Goal: Information Seeking & Learning: Learn about a topic

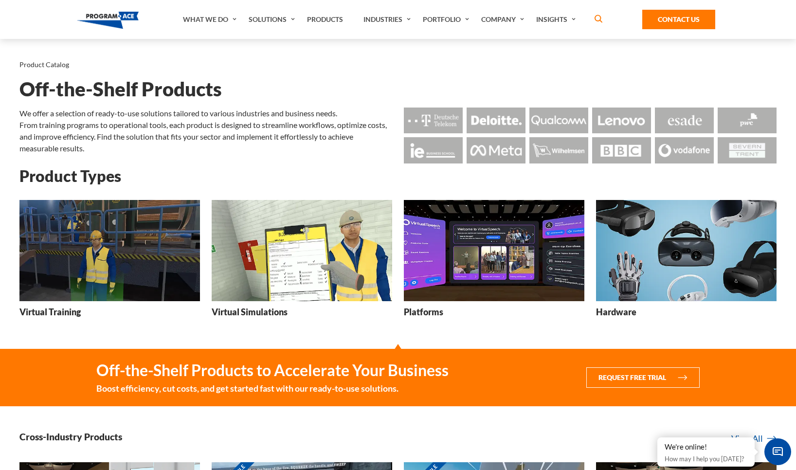
click at [169, 255] on img at bounding box center [109, 251] width 180 height 102
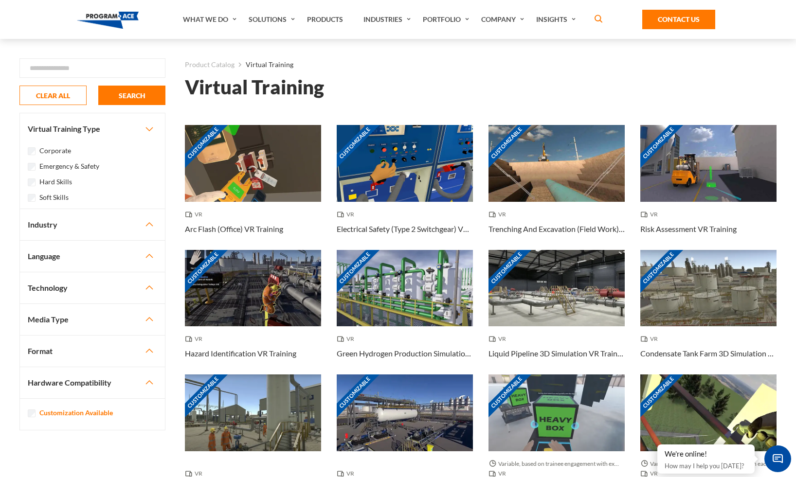
click at [60, 225] on button "Industry" at bounding box center [92, 224] width 145 height 31
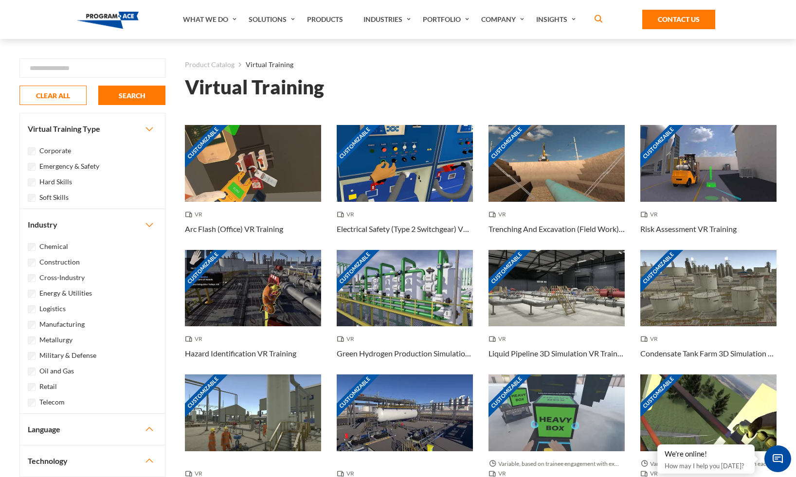
click at [48, 380] on div "Retail" at bounding box center [92, 386] width 129 height 12
click at [49, 386] on label "Retail" at bounding box center [48, 386] width 18 height 11
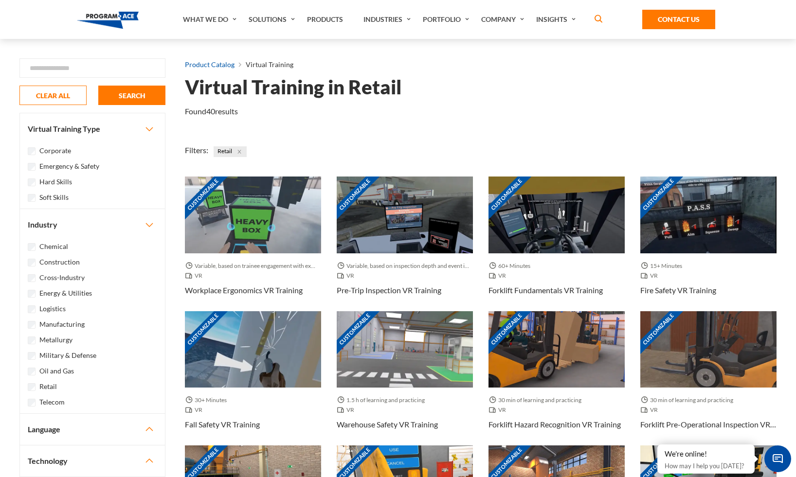
click at [215, 64] on link "Product Catalog" at bounding box center [210, 64] width 50 height 13
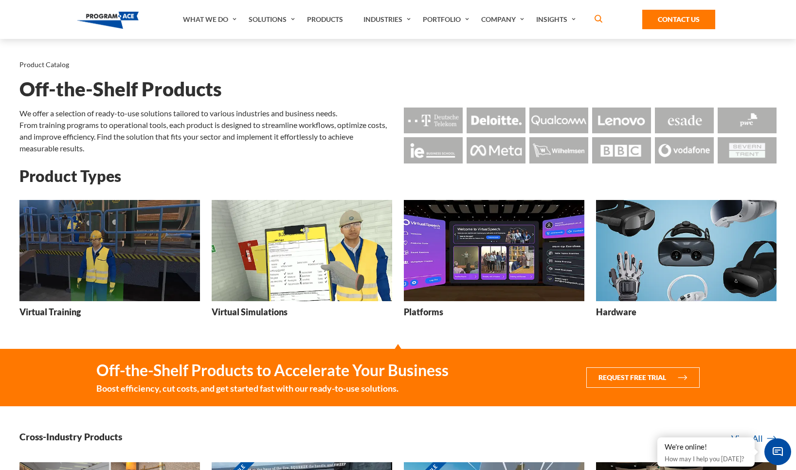
click at [500, 282] on img at bounding box center [494, 251] width 180 height 102
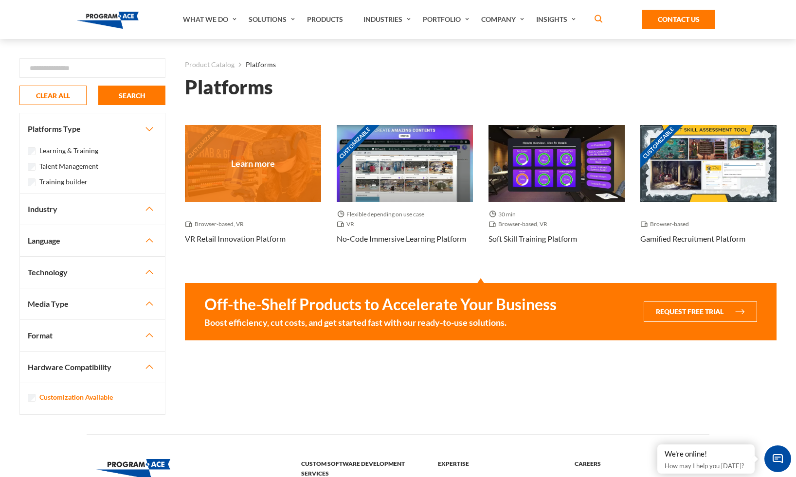
click at [280, 154] on div "Customizable" at bounding box center [253, 163] width 136 height 77
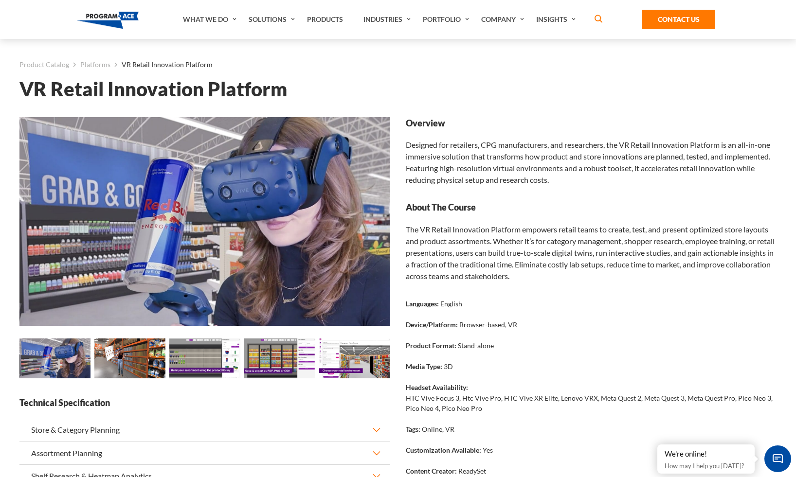
click at [132, 367] on img at bounding box center [129, 359] width 71 height 40
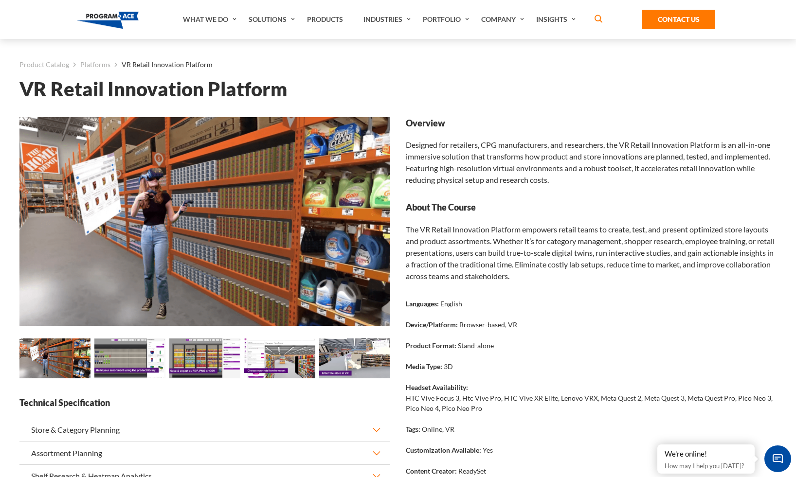
click at [174, 363] on img at bounding box center [204, 359] width 71 height 40
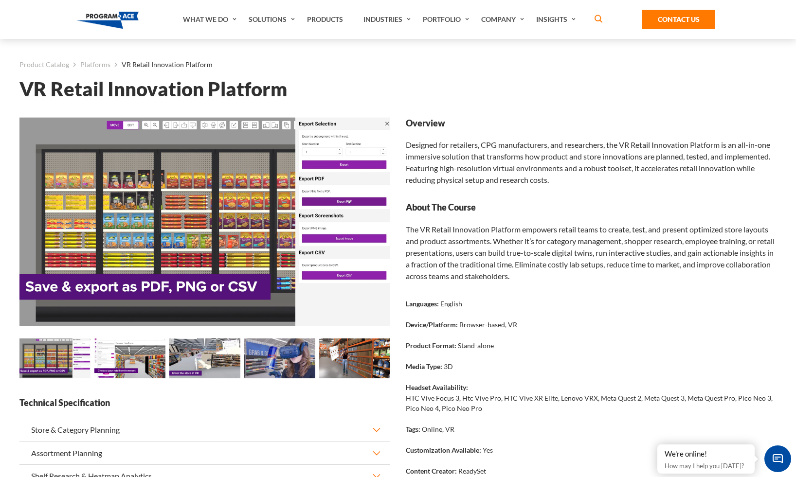
click at [174, 363] on img at bounding box center [204, 359] width 71 height 40
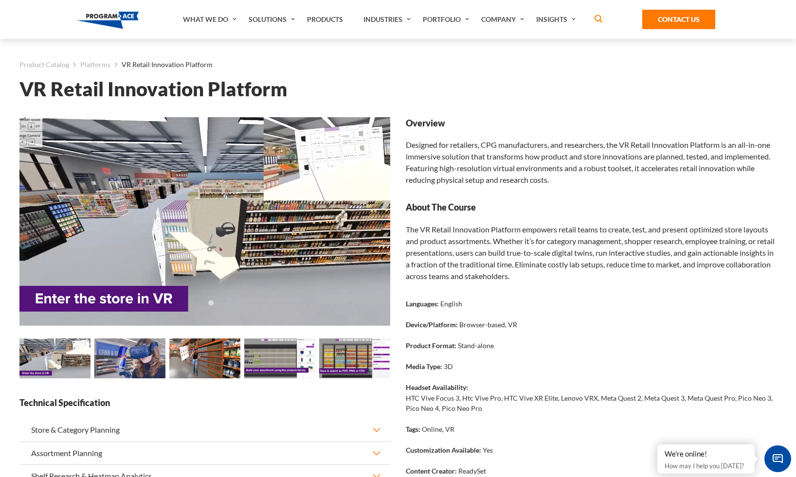
click at [174, 363] on img at bounding box center [204, 359] width 71 height 40
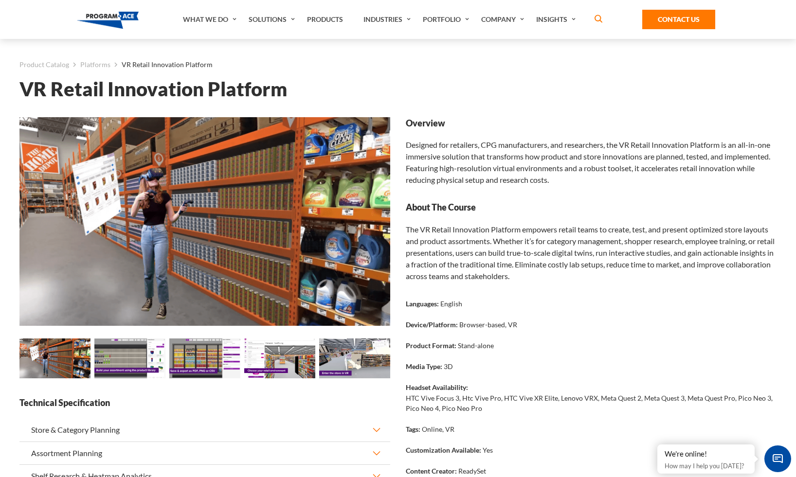
click at [174, 363] on img at bounding box center [204, 359] width 71 height 40
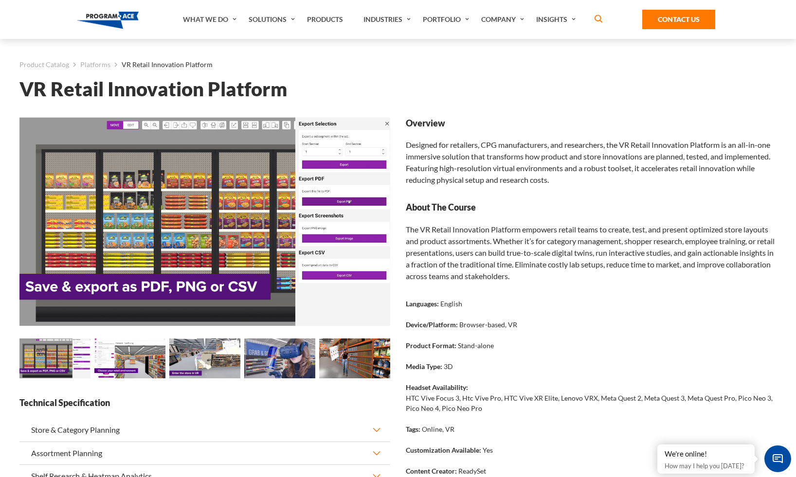
click at [174, 363] on img at bounding box center [204, 359] width 71 height 40
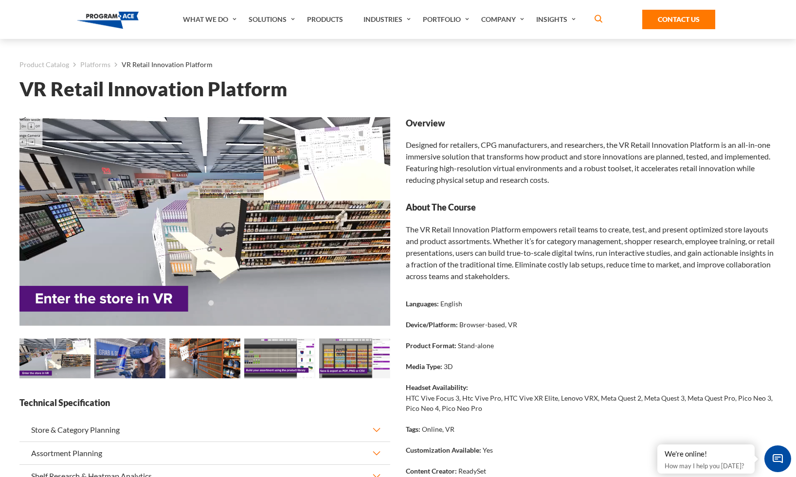
click at [174, 363] on img at bounding box center [204, 359] width 71 height 40
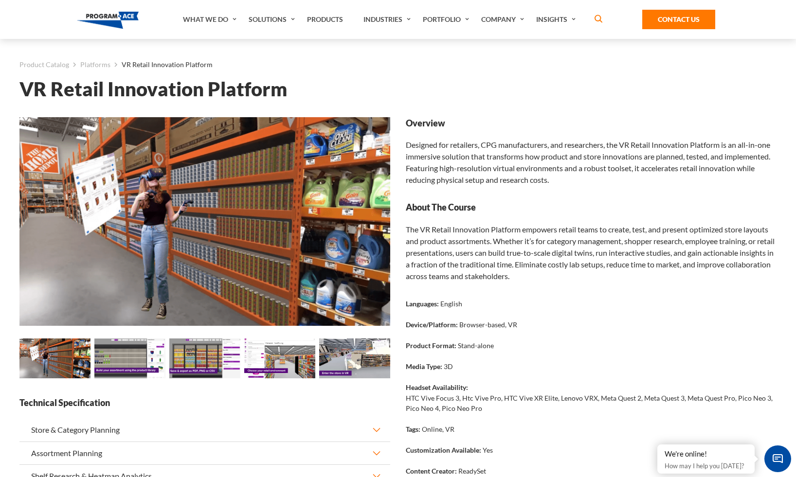
click at [174, 363] on img at bounding box center [204, 359] width 71 height 40
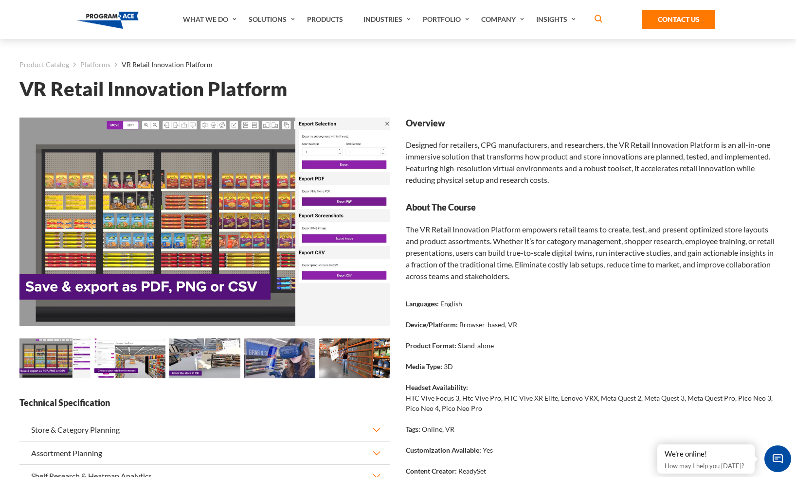
click at [288, 366] on img at bounding box center [279, 359] width 71 height 40
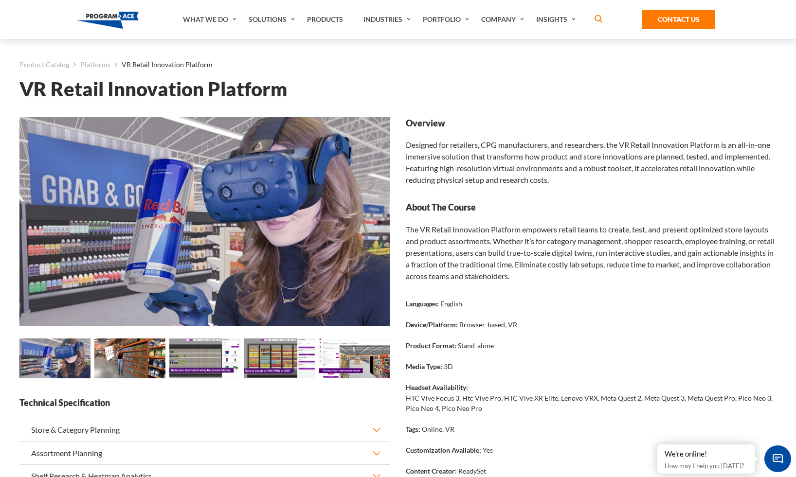
click at [643, 124] on strong "Overview" at bounding box center [591, 123] width 371 height 12
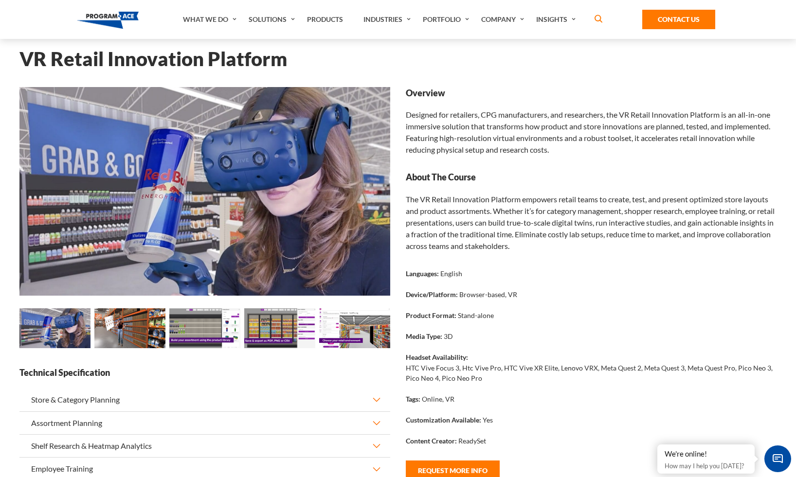
scroll to position [32, 0]
